Goal: Navigation & Orientation: Find specific page/section

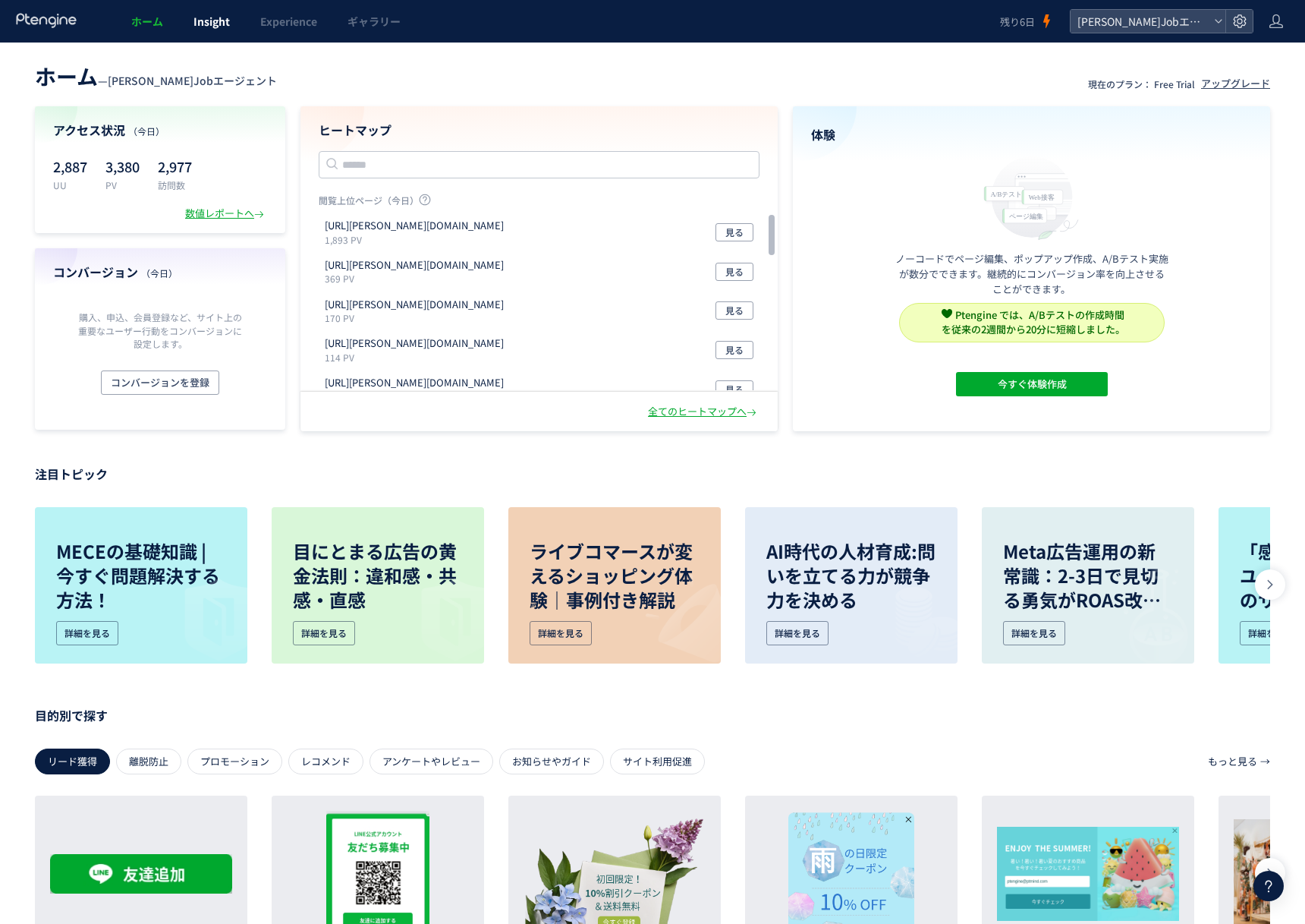
click at [217, 30] on link "Insight" at bounding box center [211, 21] width 67 height 42
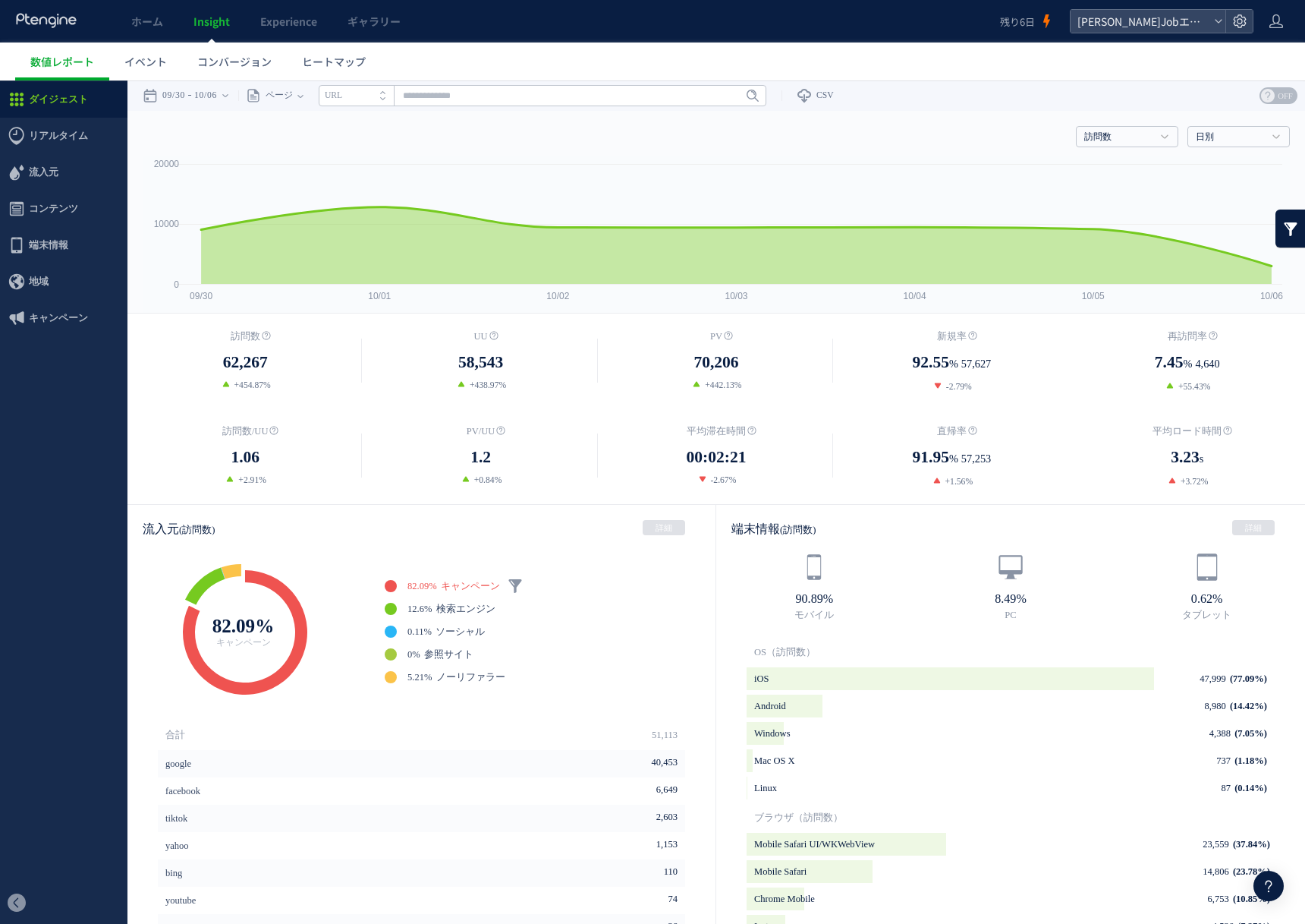
drag, startPoint x: 802, startPoint y: 378, endPoint x: 684, endPoint y: 378, distance: 118.0
click at [684, 378] on dd "+442.13%" at bounding box center [716, 385] width 235 height 14
click at [144, 61] on span "イベント" at bounding box center [145, 61] width 42 height 15
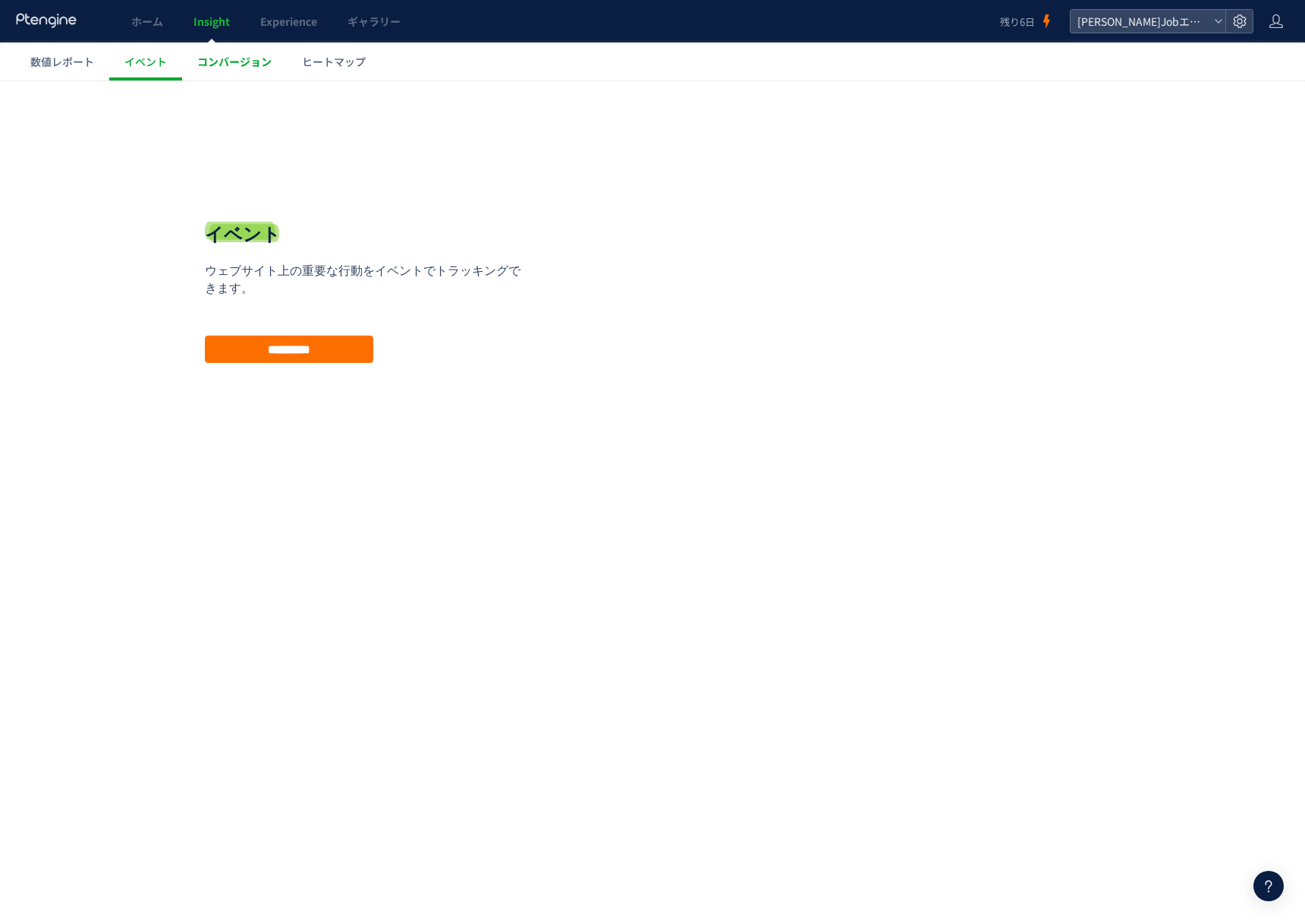
click at [203, 52] on link "コンバージョン" at bounding box center [234, 61] width 105 height 38
click at [337, 60] on span "ヒートマップ" at bounding box center [334, 61] width 64 height 15
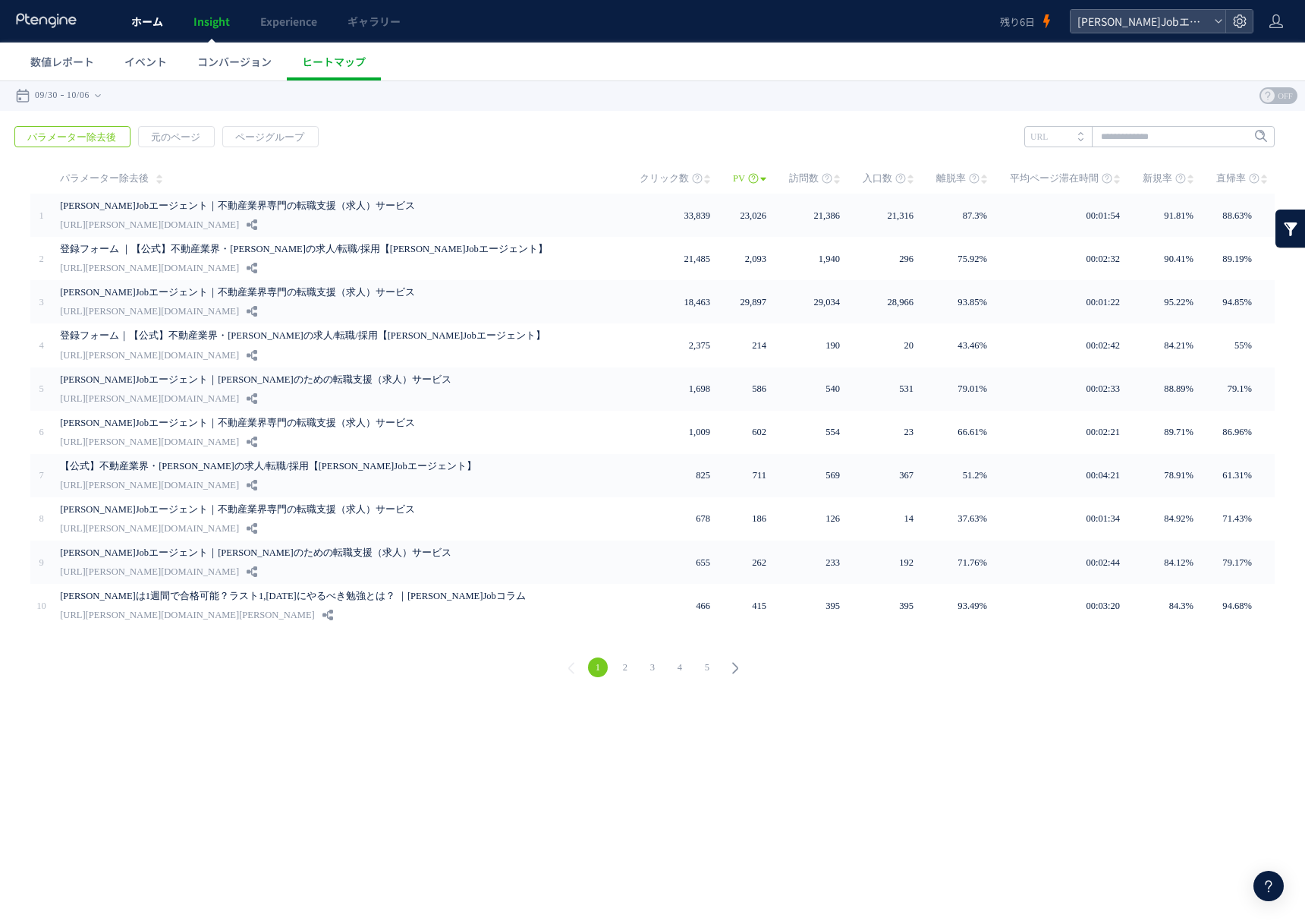
click at [162, 28] on span "ホーム" at bounding box center [147, 22] width 32 height 15
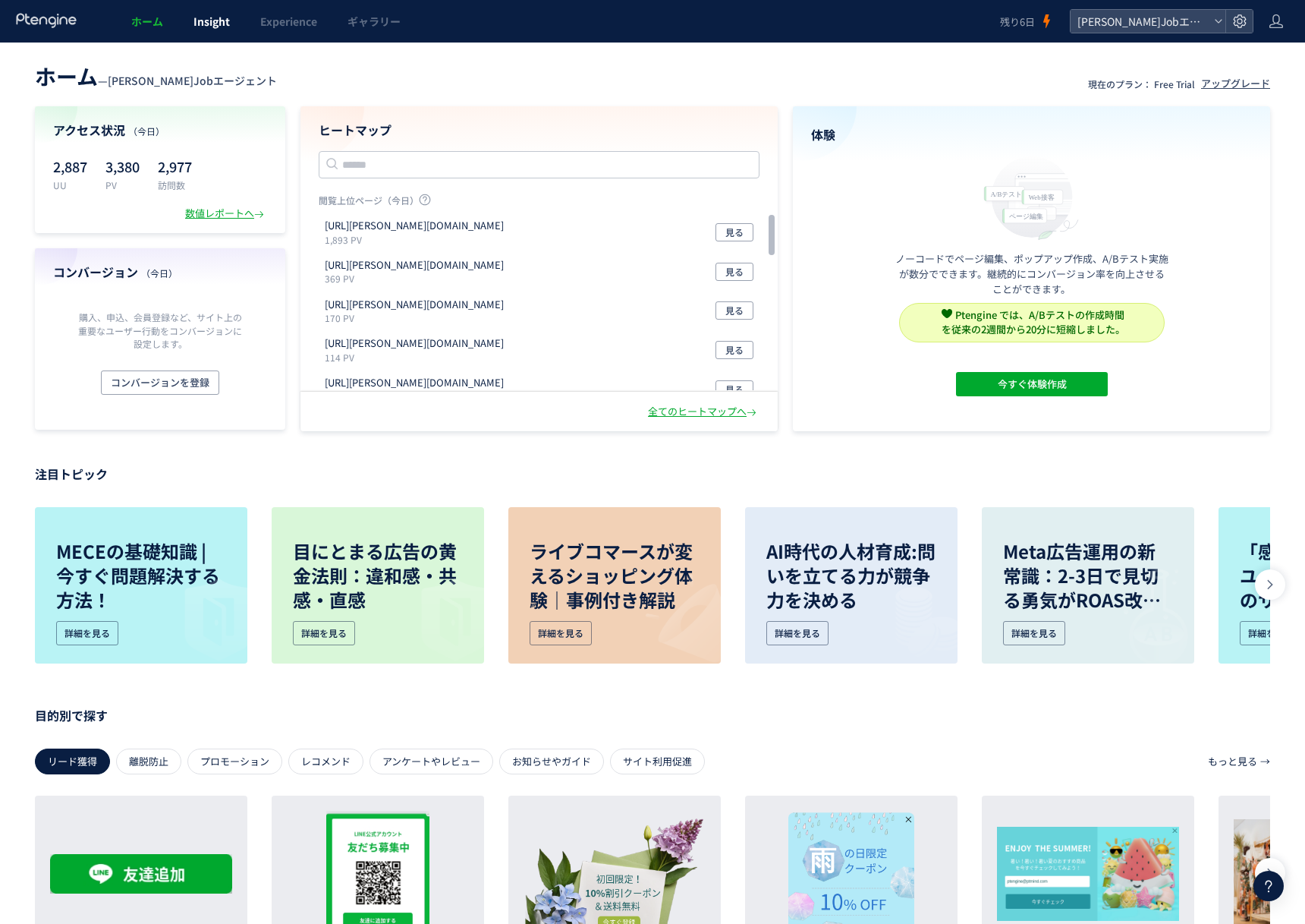
click at [208, 28] on span "Insight" at bounding box center [211, 22] width 36 height 15
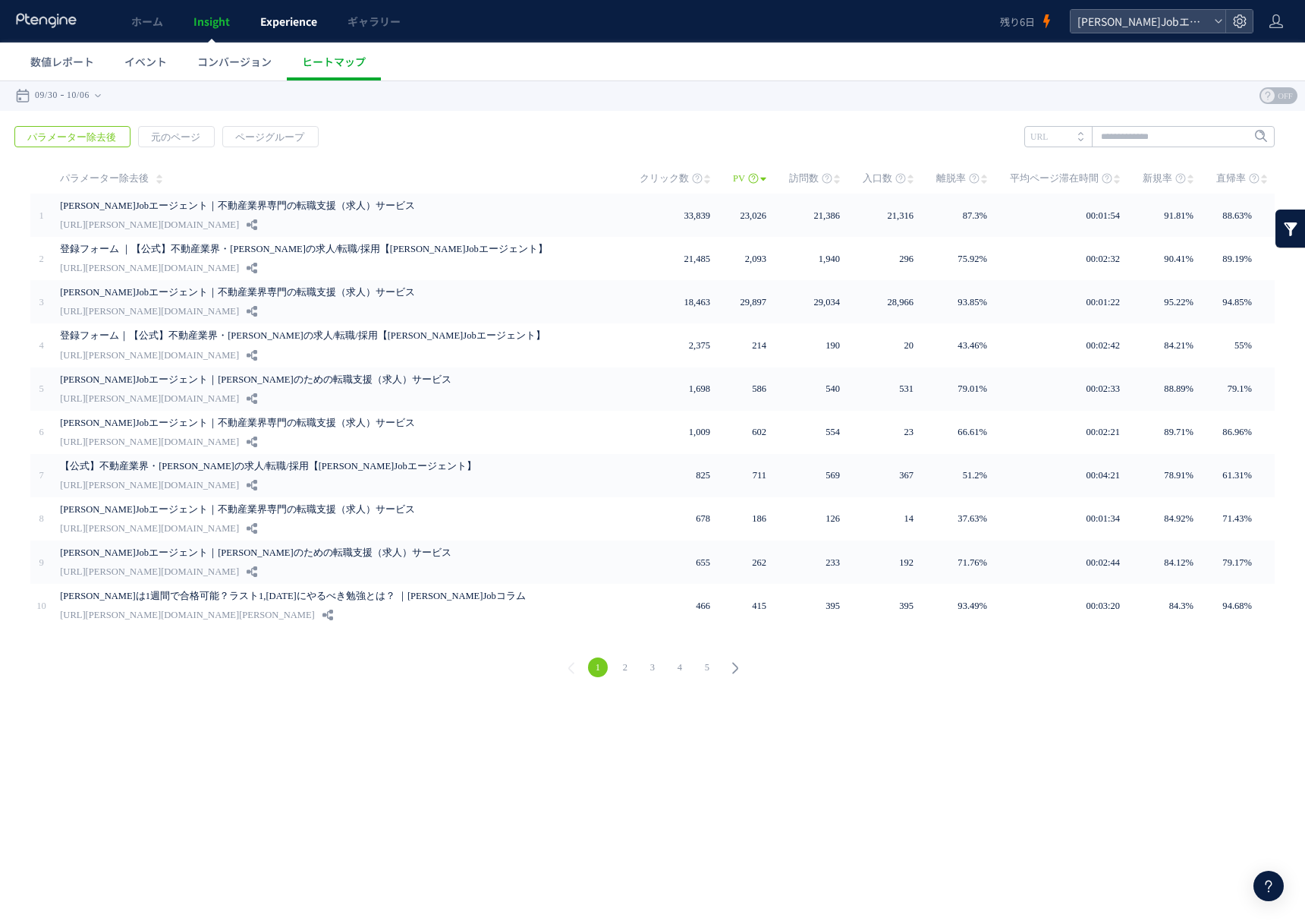
click at [286, 30] on link "Experience" at bounding box center [289, 21] width 88 height 42
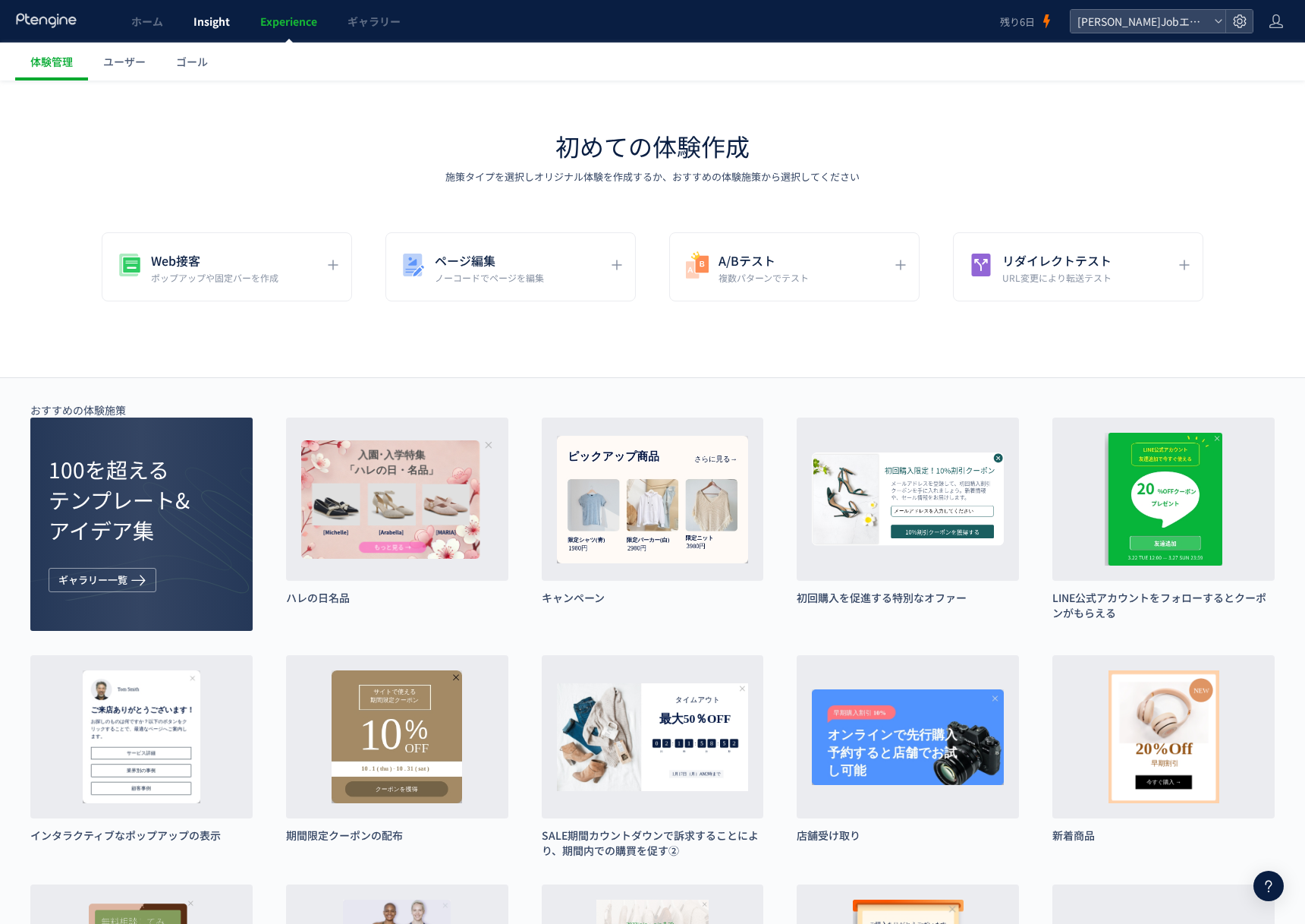
click at [205, 28] on span "Insight" at bounding box center [211, 22] width 36 height 15
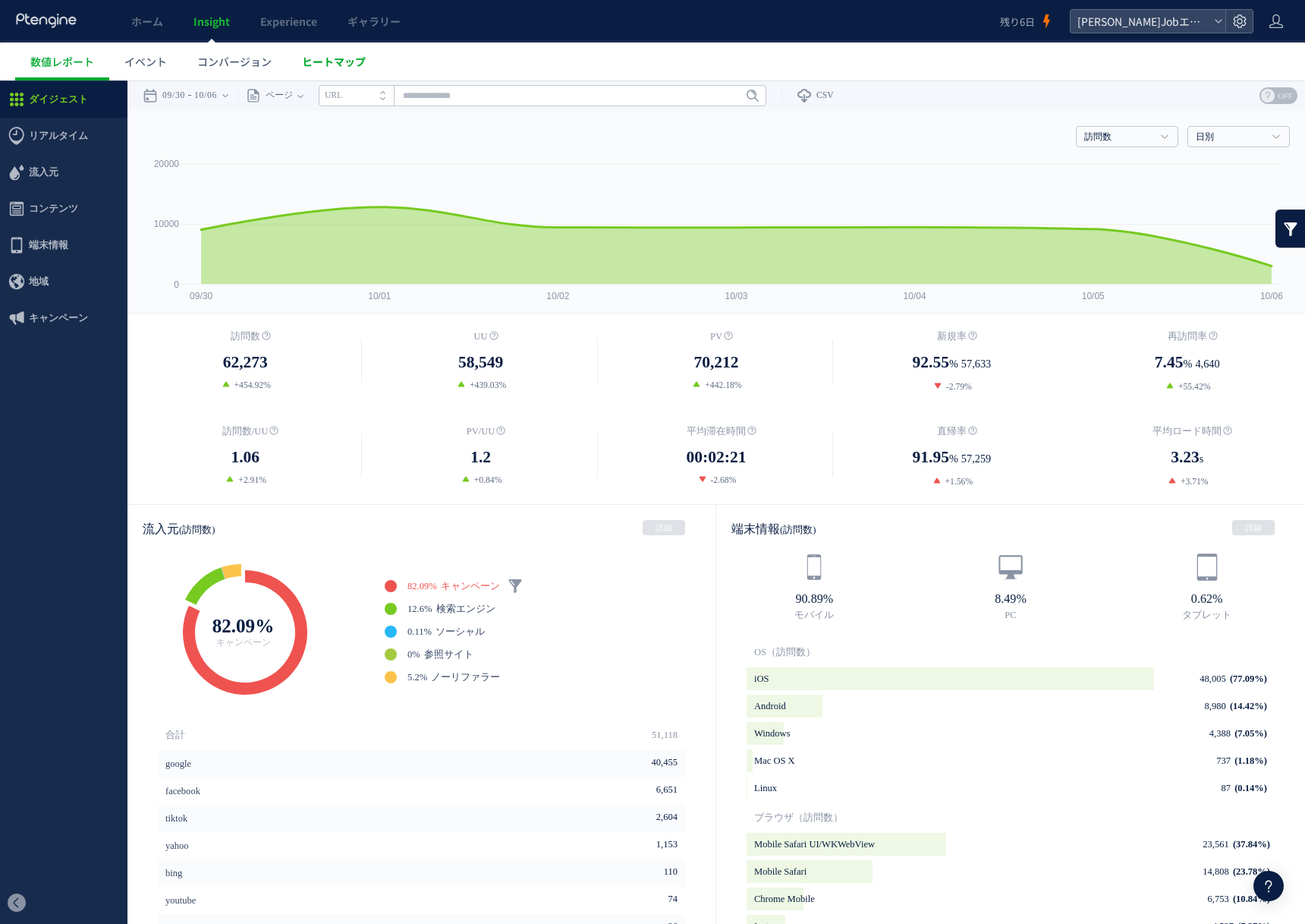
click at [357, 55] on span "ヒートマップ" at bounding box center [334, 61] width 64 height 15
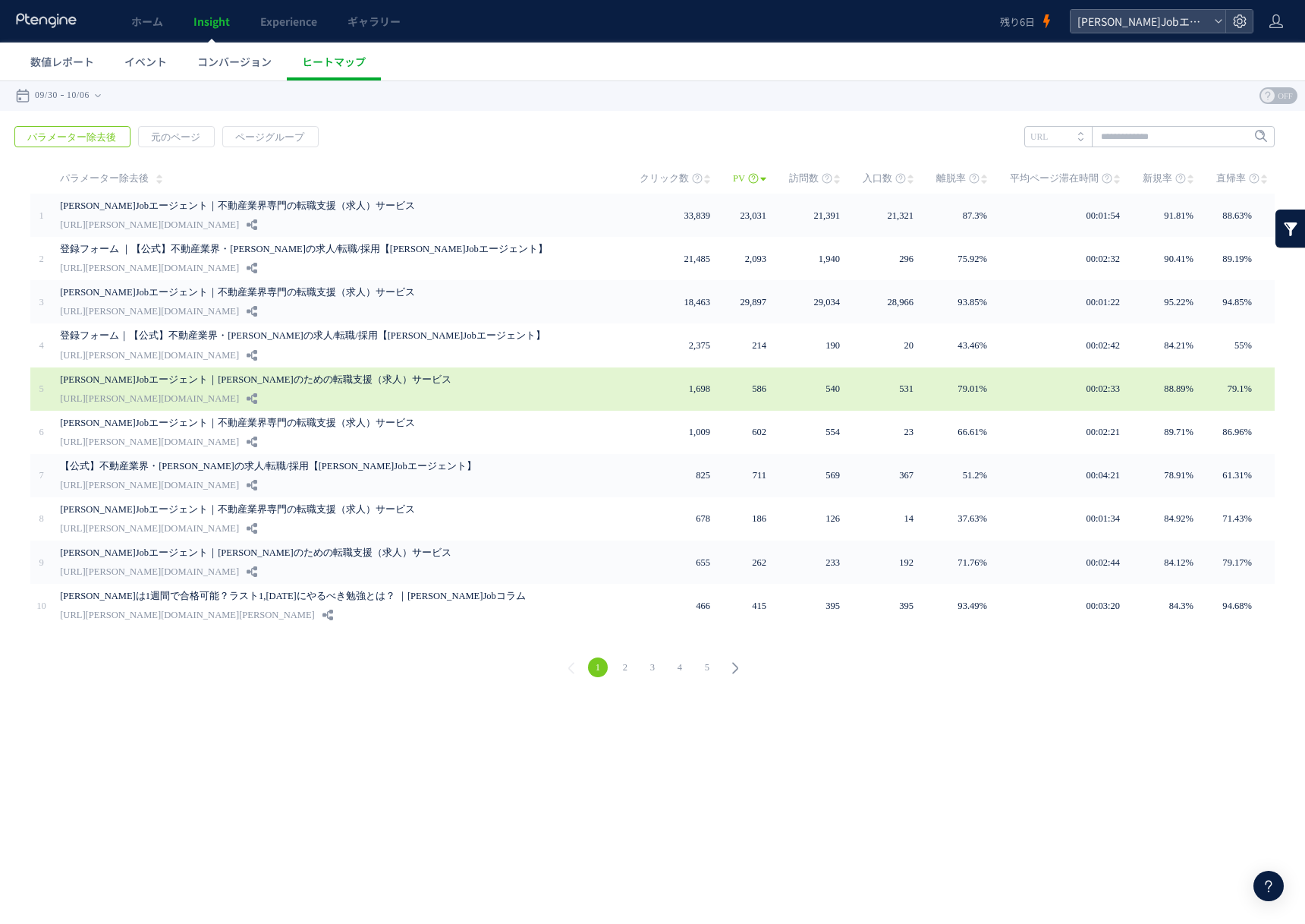
click at [156, 390] on link "[URL][PERSON_NAME][DOMAIN_NAME]" at bounding box center [149, 399] width 179 height 18
